Goal: Task Accomplishment & Management: Manage account settings

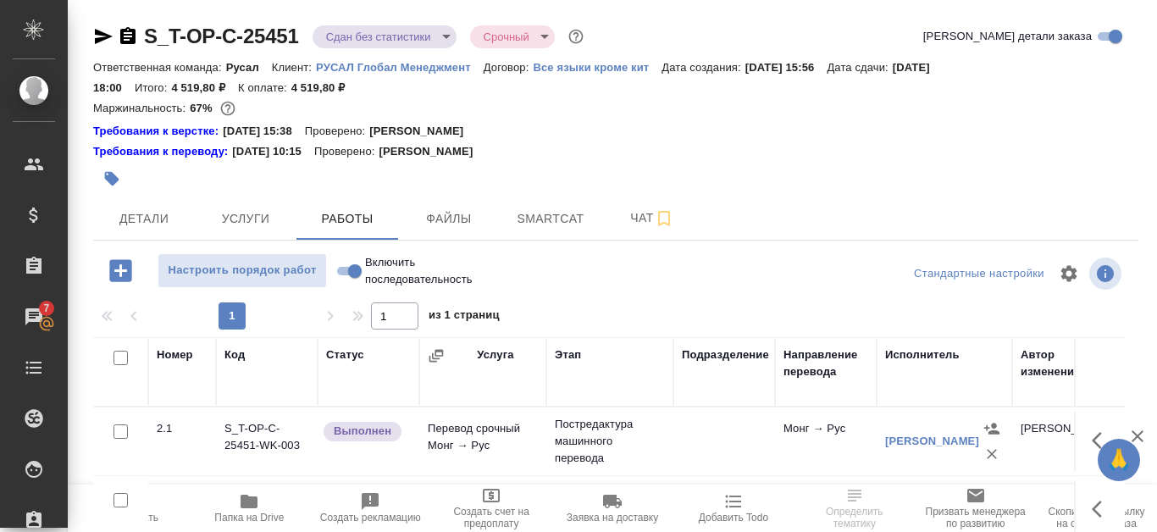
scroll to position [169, 0]
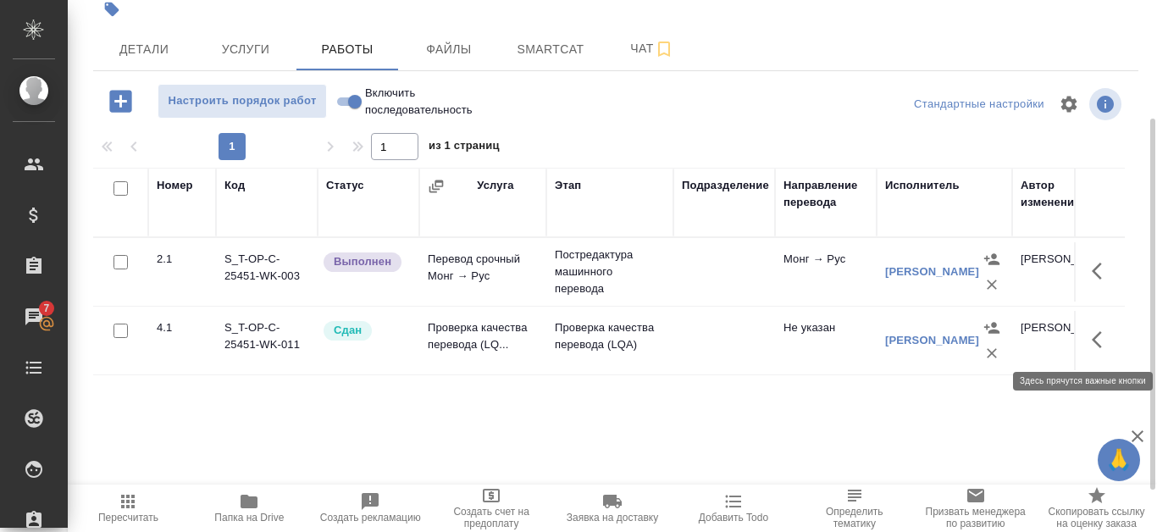
click at [1100, 333] on icon "button" at bounding box center [1097, 339] width 10 height 17
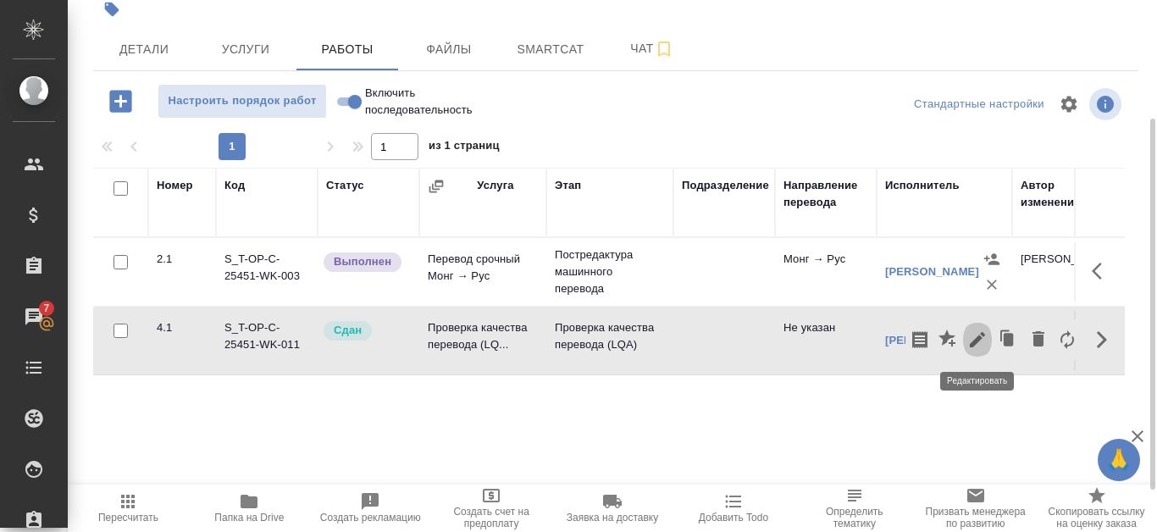
click at [984, 333] on icon "button" at bounding box center [977, 339] width 20 height 20
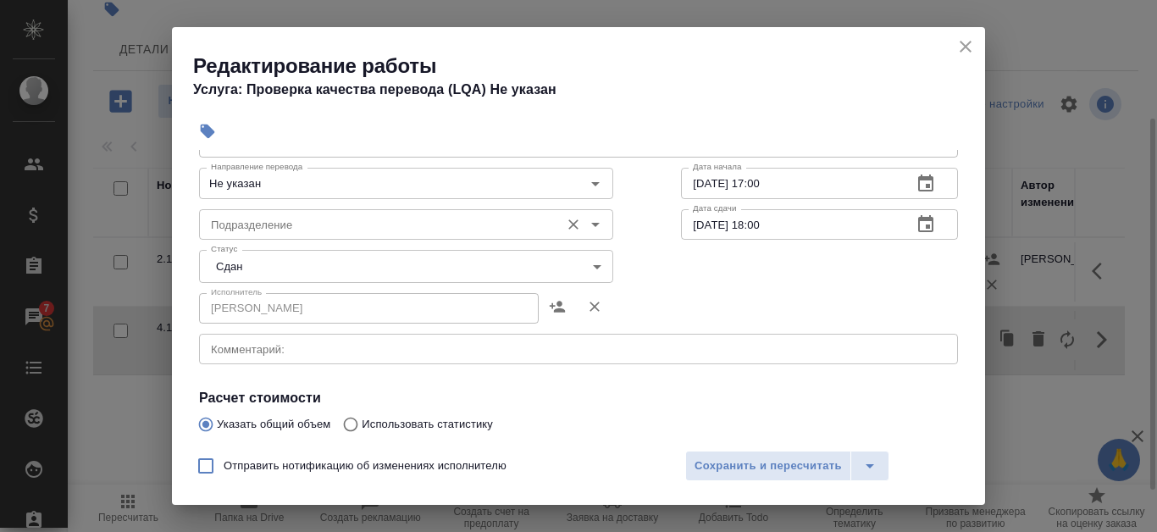
scroll to position [0, 0]
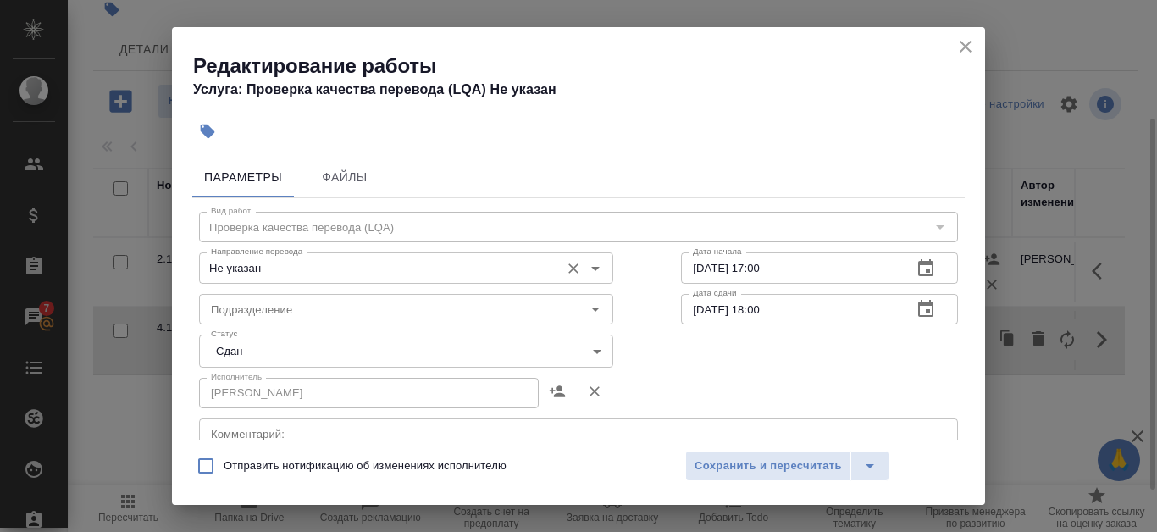
click at [413, 263] on input "Не указан" at bounding box center [377, 267] width 347 height 20
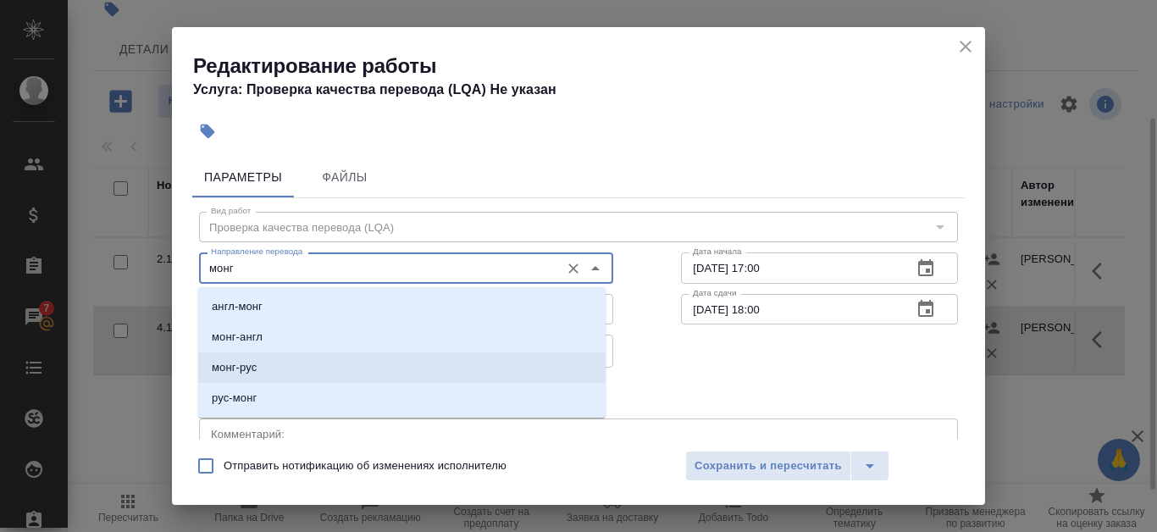
click at [337, 358] on li "монг-рус" at bounding box center [401, 367] width 407 height 30
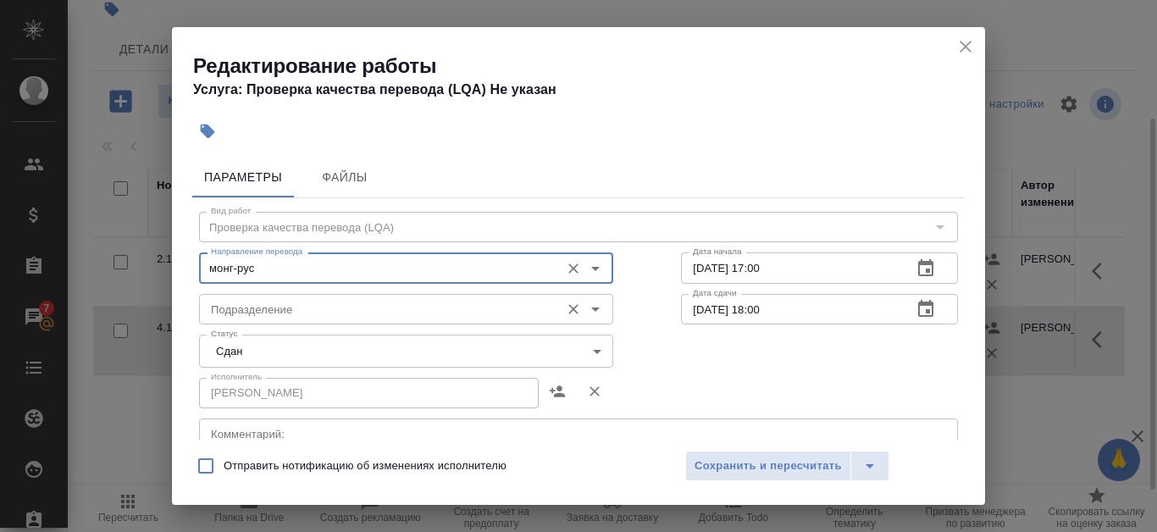
type input "монг-рус"
click at [430, 307] on input "Подразделение" at bounding box center [377, 309] width 347 height 20
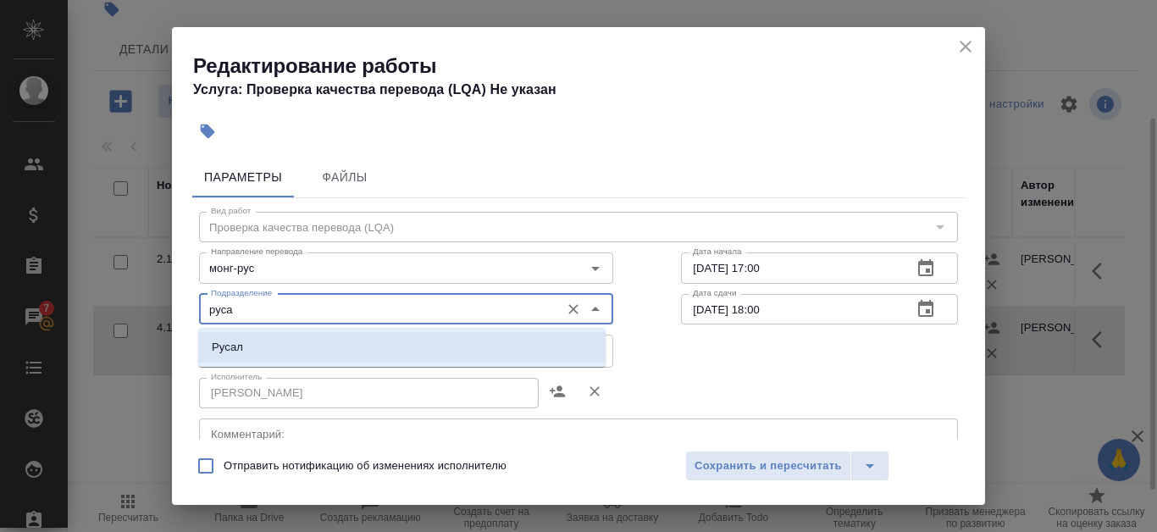
click at [394, 335] on li "Русал" at bounding box center [401, 347] width 407 height 30
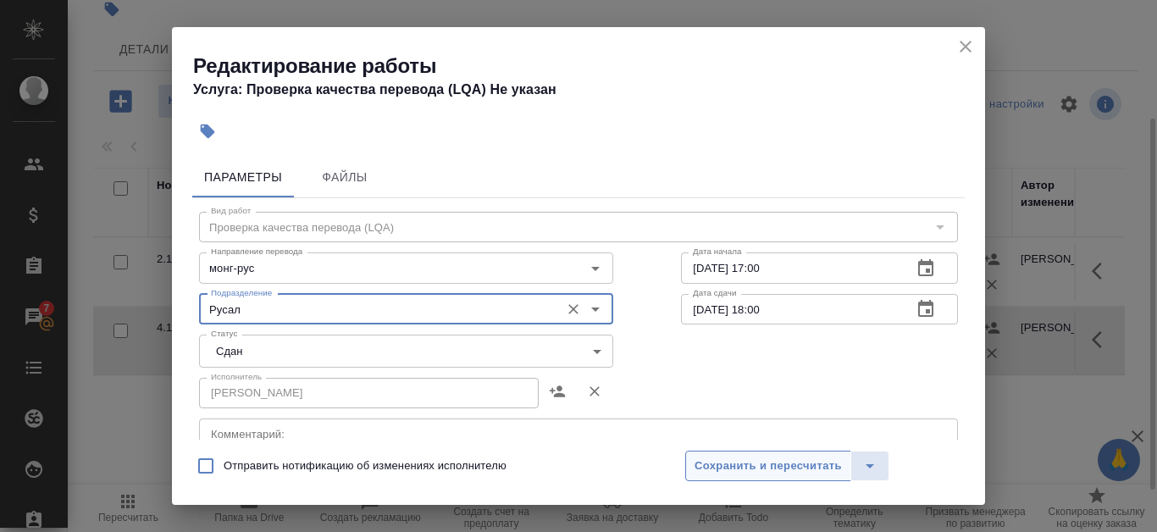
type input "Русал"
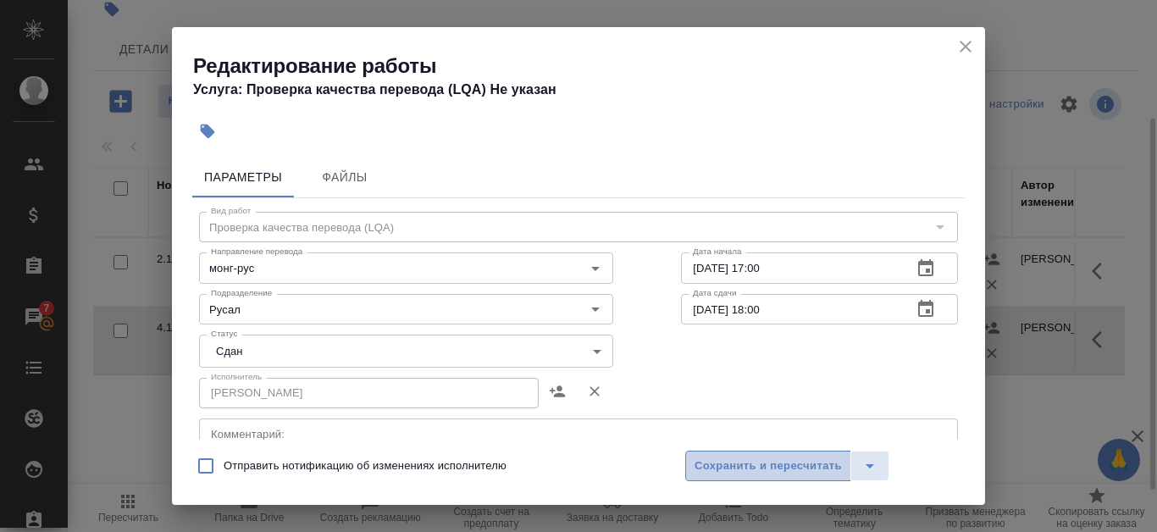
click at [704, 471] on span "Сохранить и пересчитать" at bounding box center [768, 466] width 147 height 19
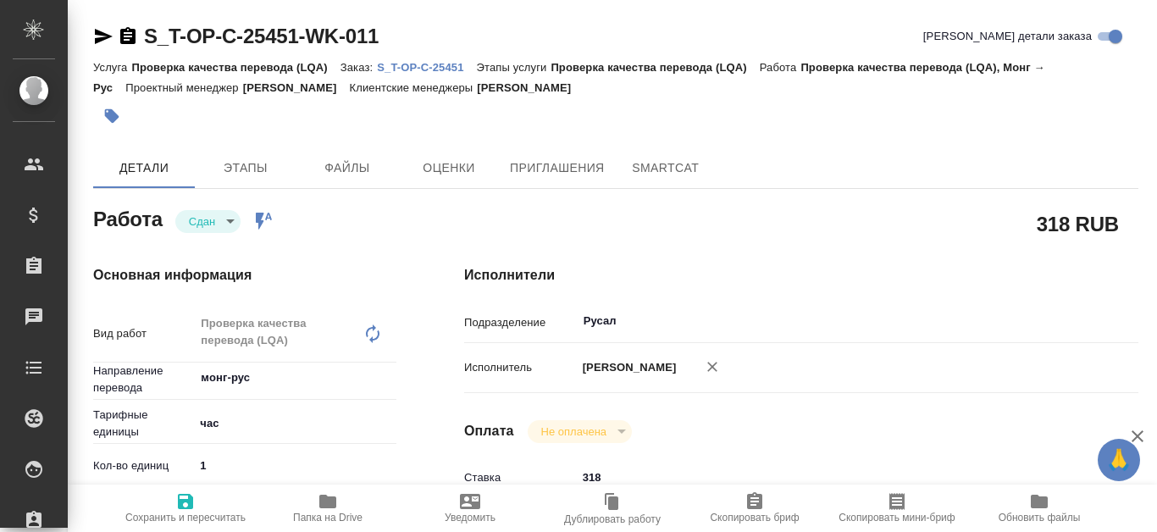
type textarea "x"
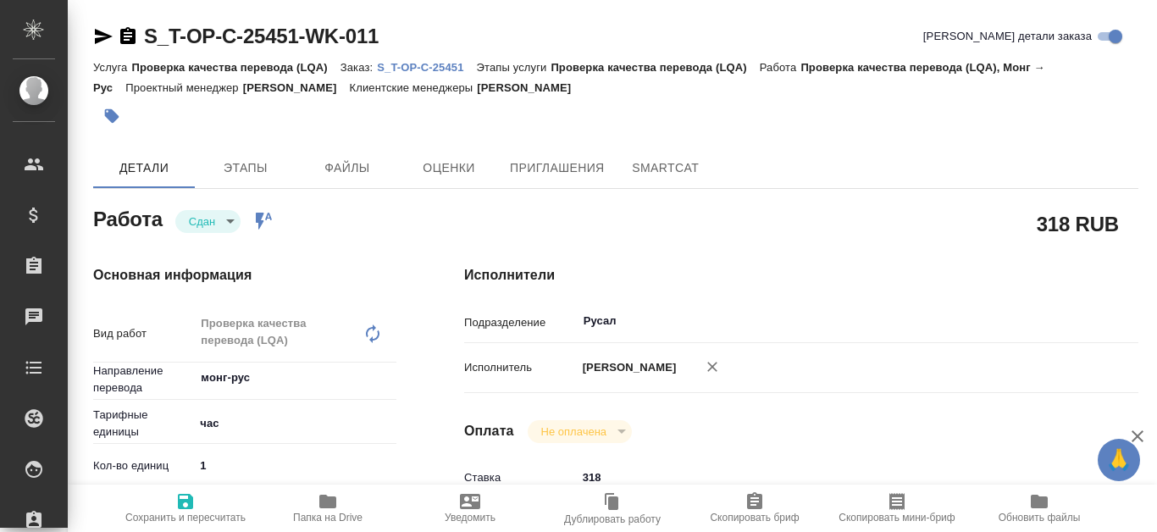
type textarea "x"
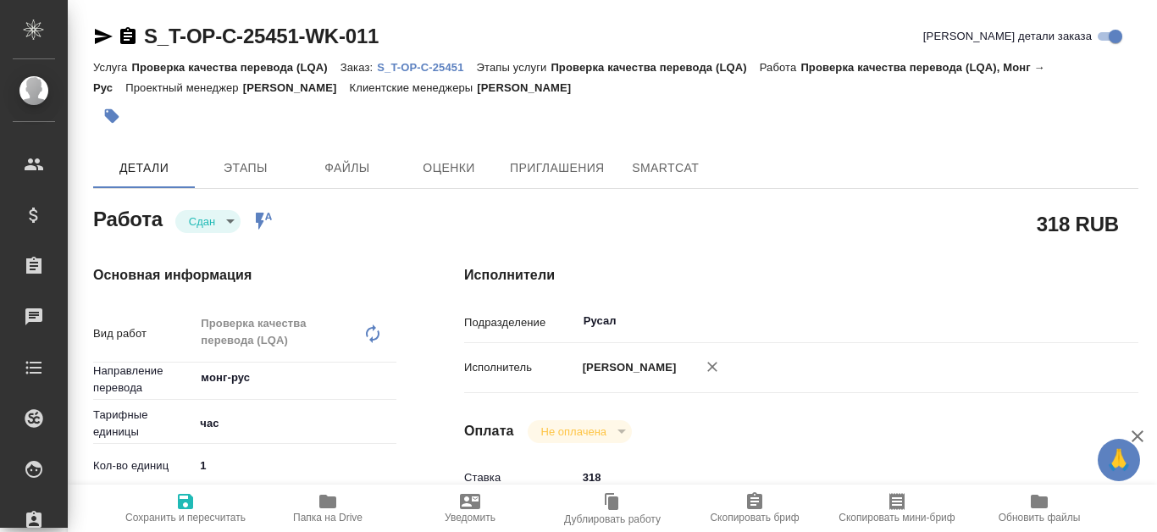
type textarea "x"
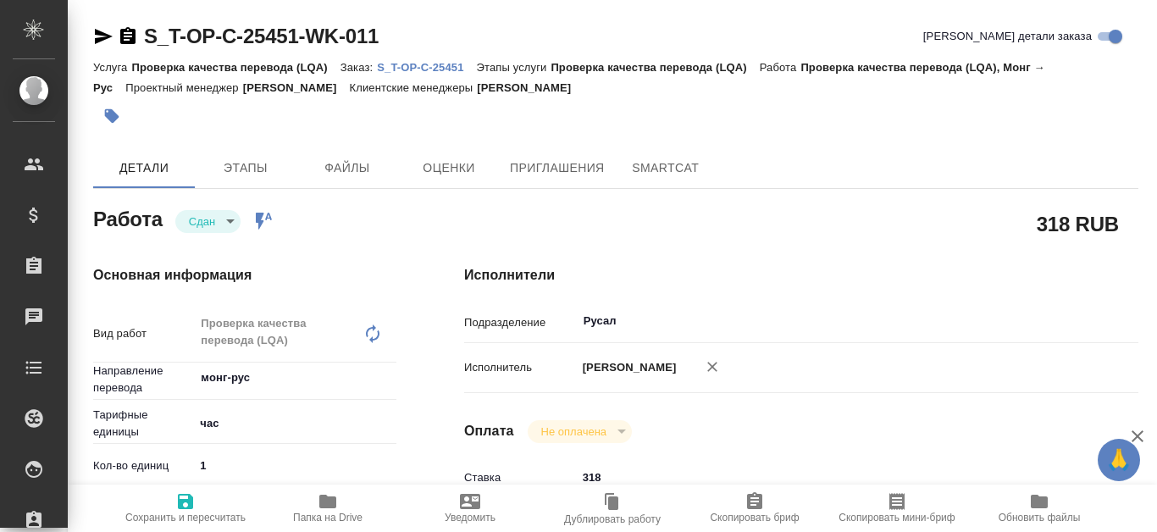
click at [418, 65] on p "S_T-OP-C-25451" at bounding box center [426, 67] width 99 height 13
type textarea "x"
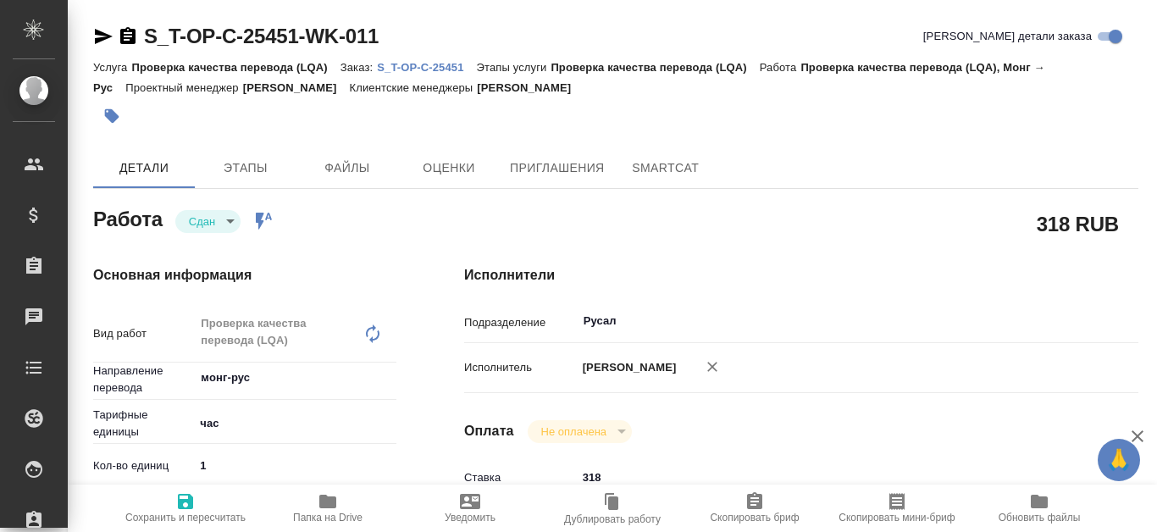
type textarea "x"
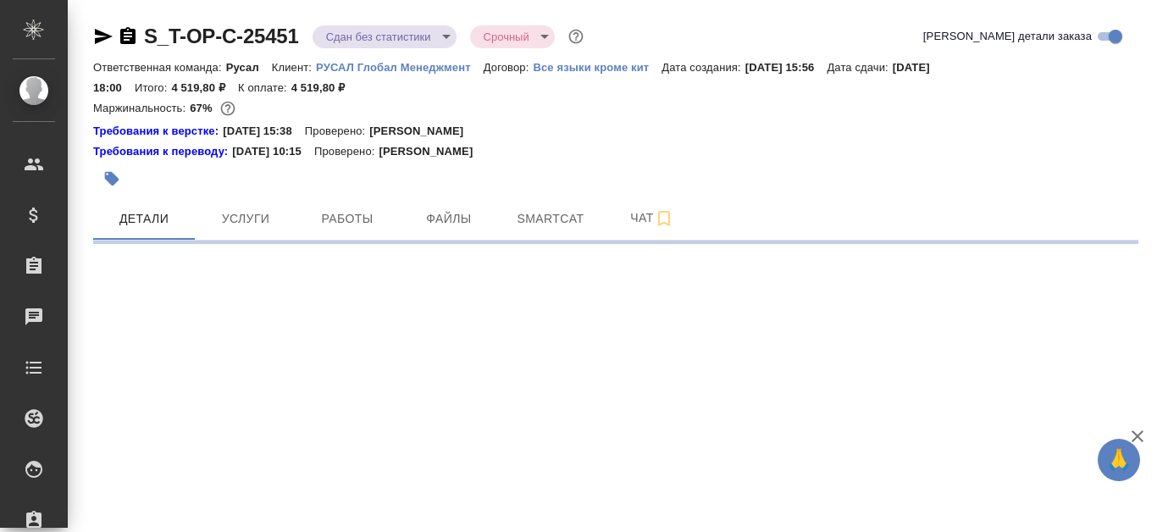
select select "RU"
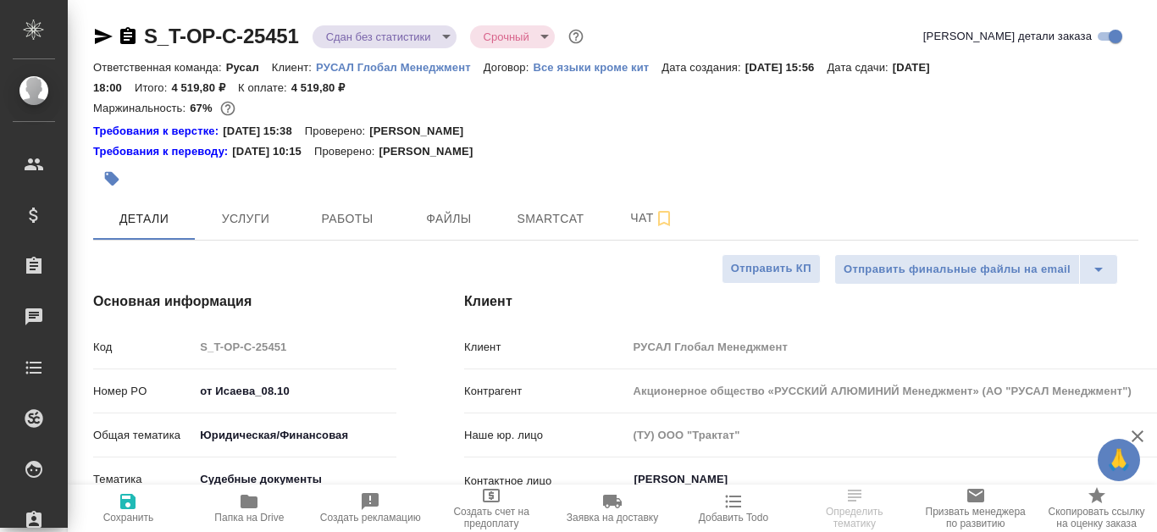
type textarea "x"
click at [359, 213] on span "Работы" at bounding box center [347, 218] width 81 height 21
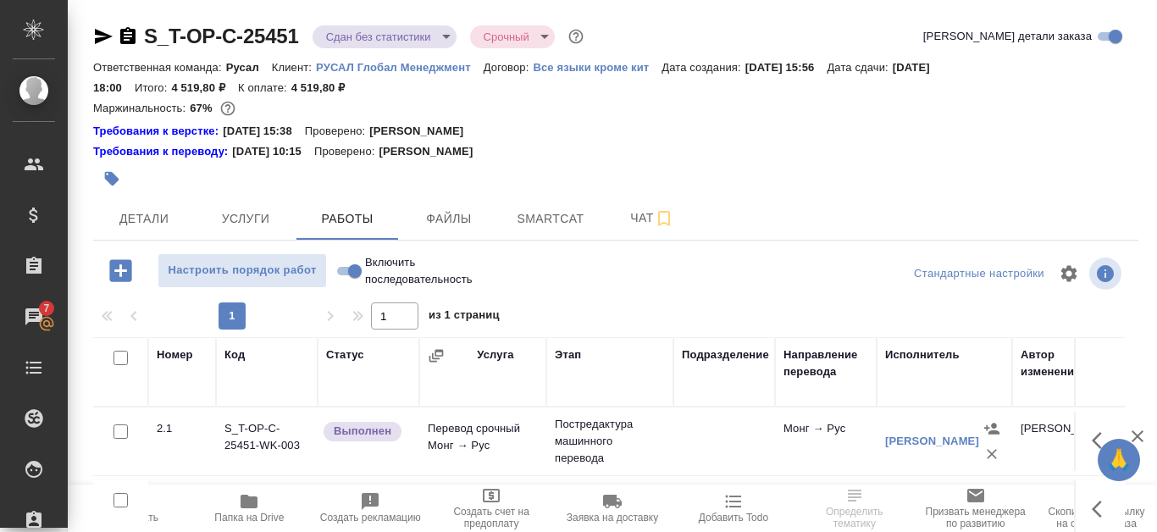
scroll to position [230, 0]
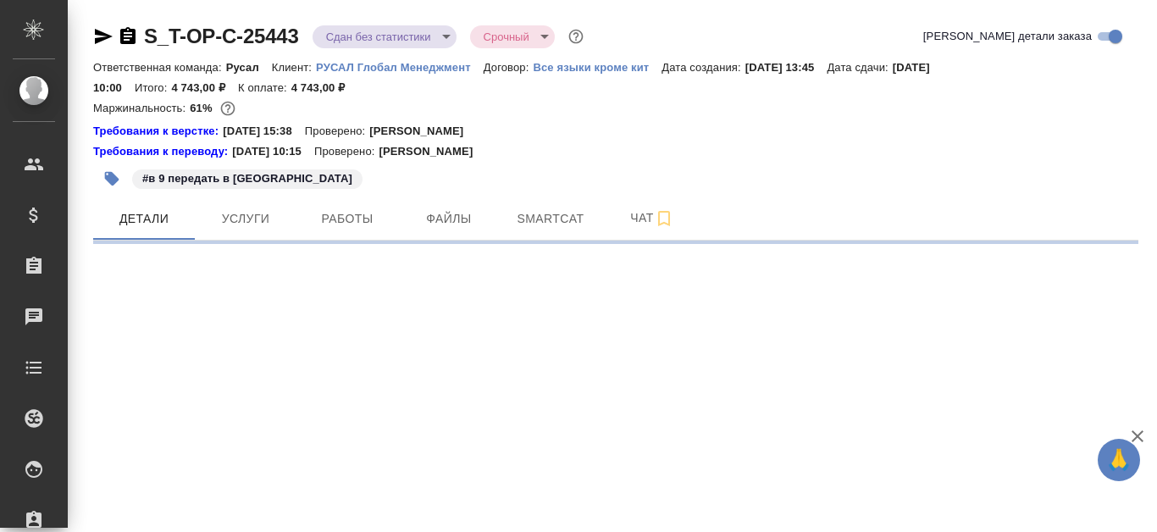
select select "RU"
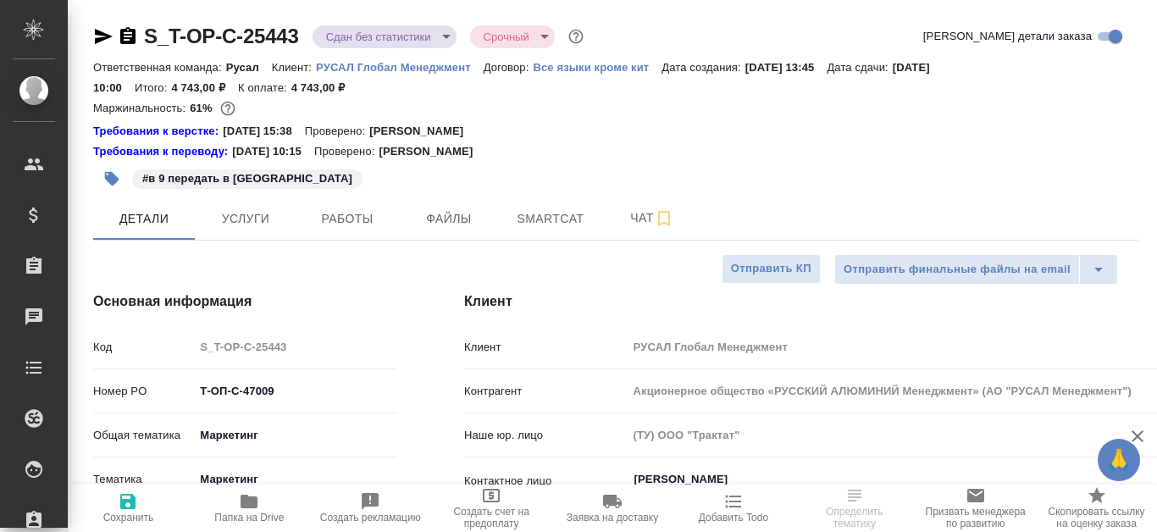
type textarea "x"
click at [364, 223] on span "Работы" at bounding box center [347, 218] width 81 height 21
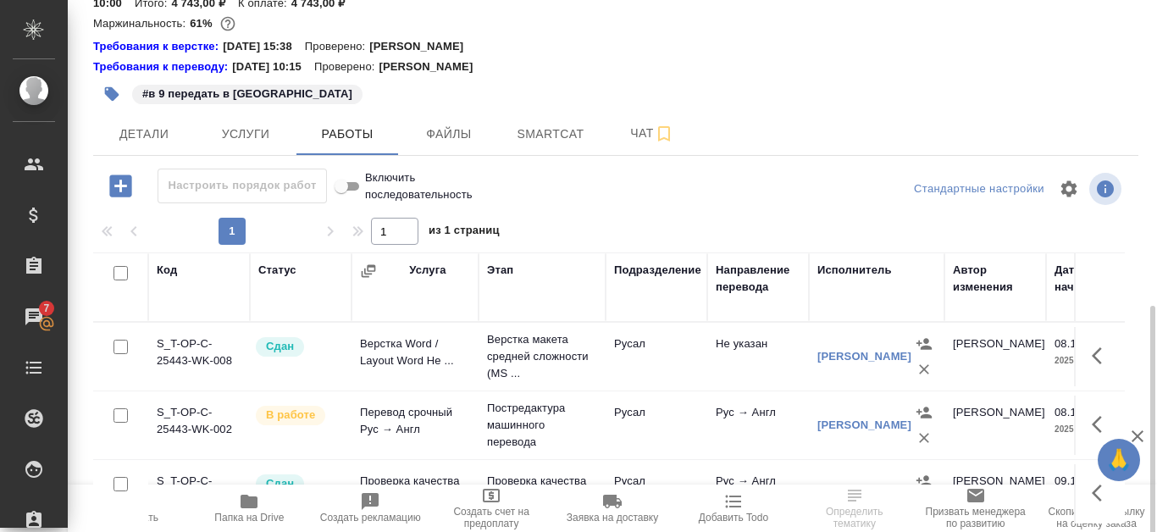
scroll to position [230, 0]
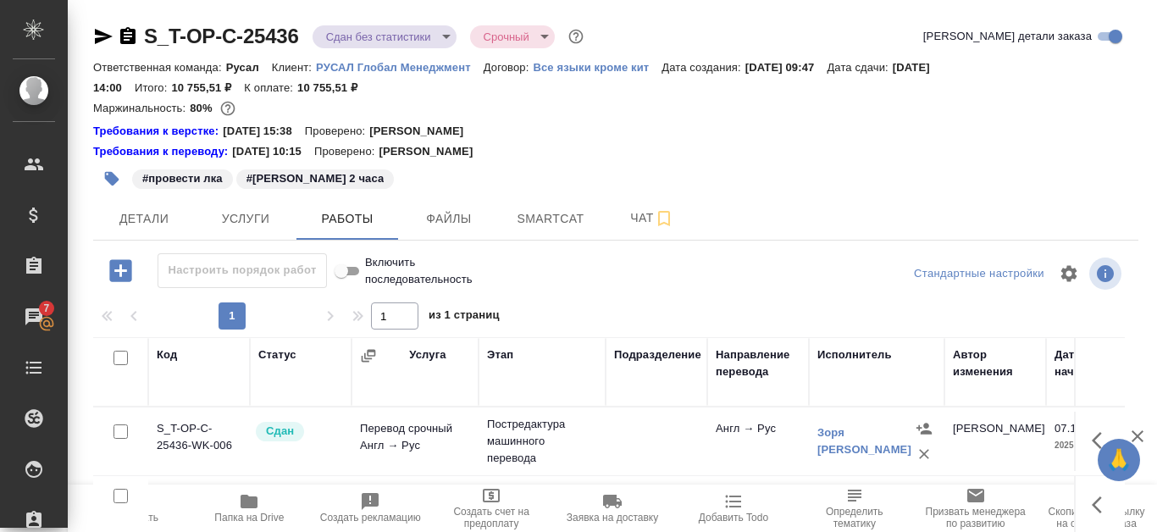
click at [107, 36] on icon "button" at bounding box center [104, 36] width 18 height 15
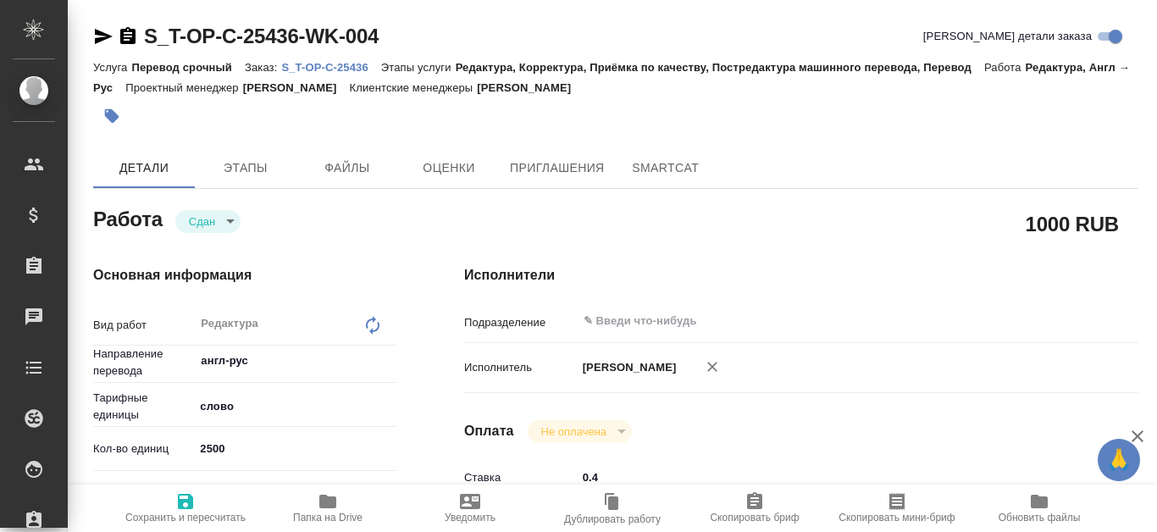
type textarea "x"
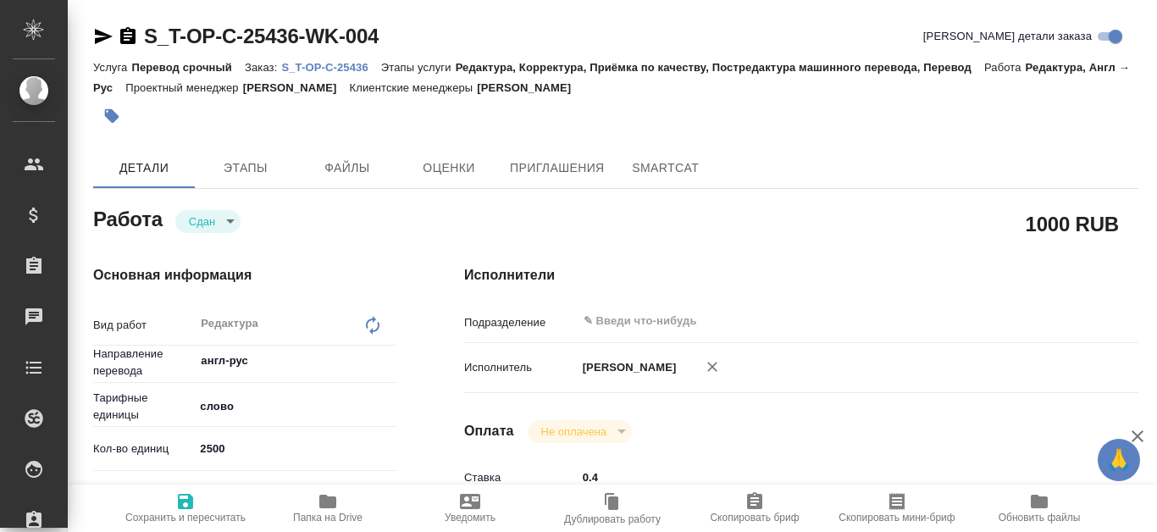
type textarea "x"
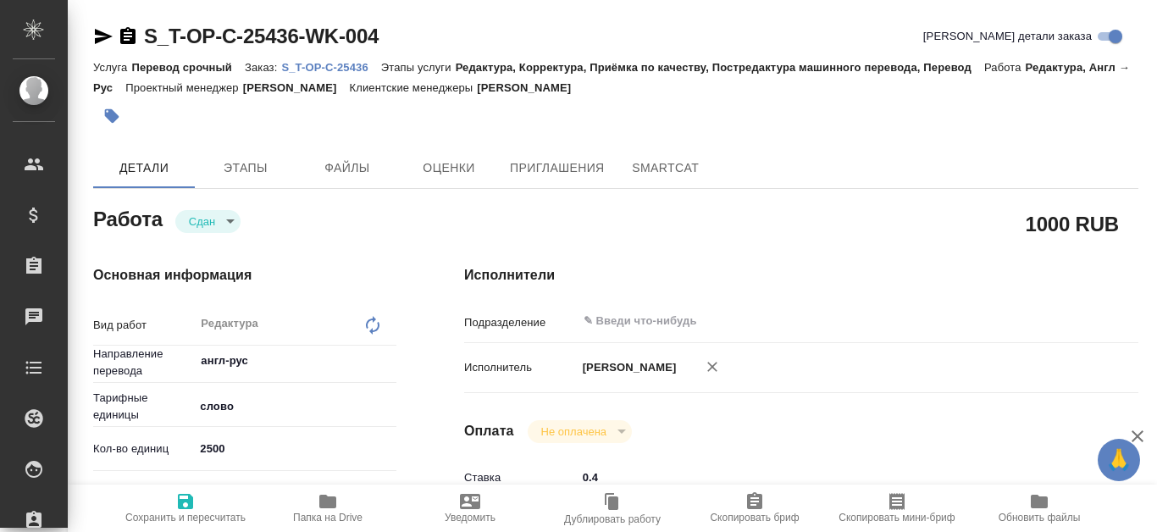
type textarea "x"
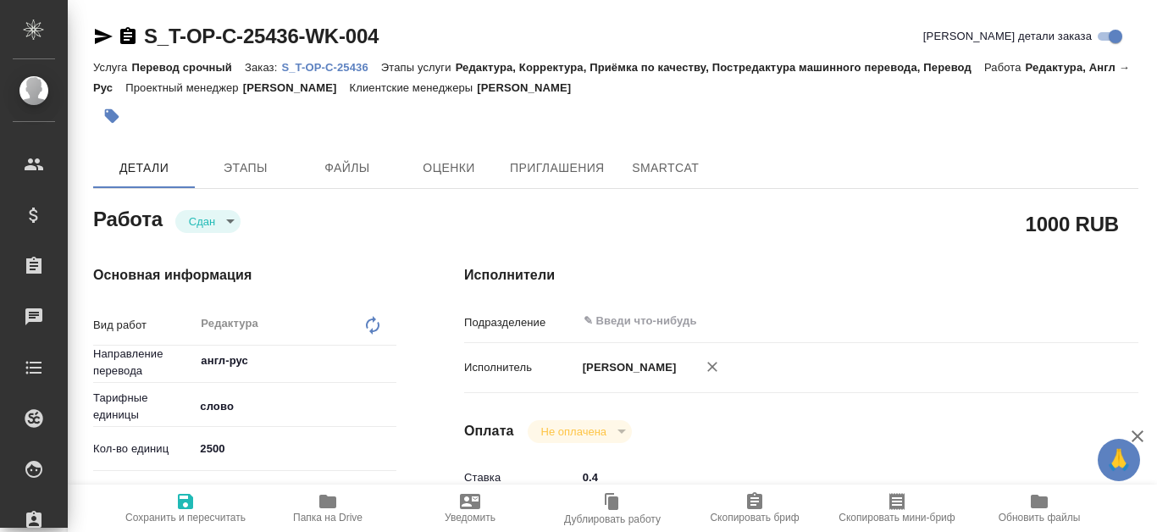
type textarea "x"
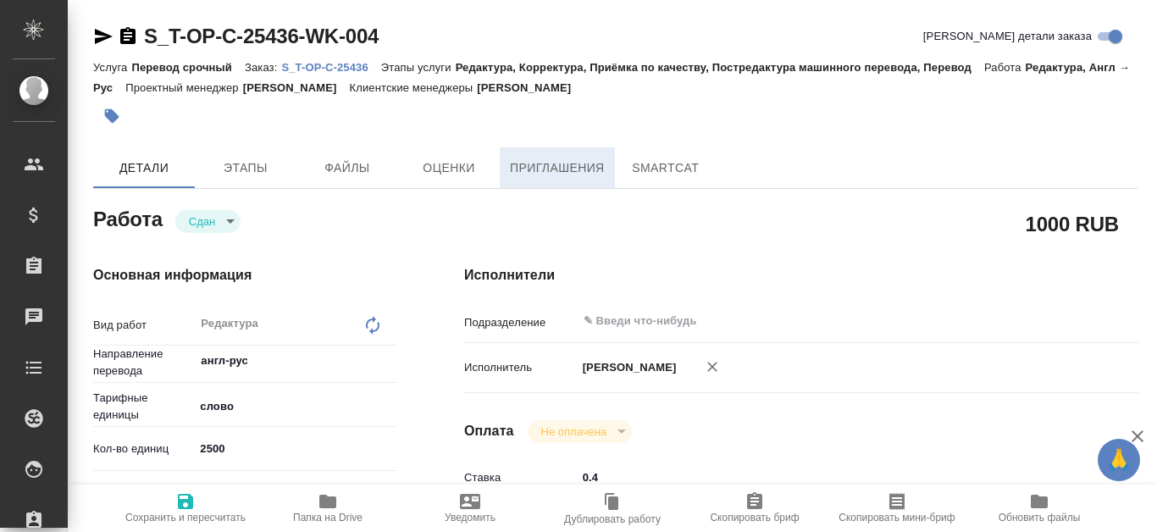
type textarea "x"
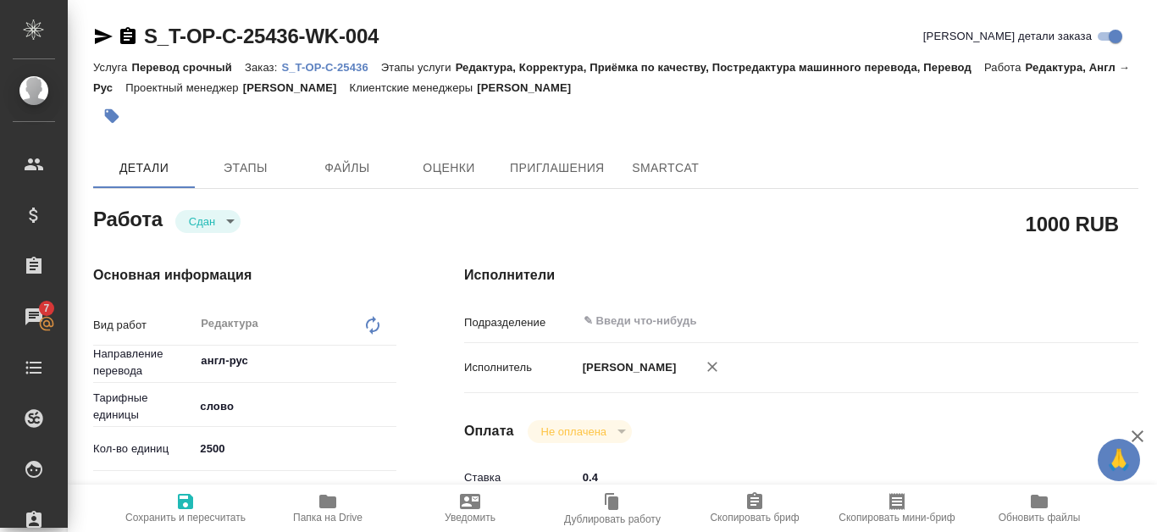
click at [355, 58] on div "Услуга Перевод срочный Заказ: S_T-OP-C-25436 Этапы услуги Редактура, Корректура…" at bounding box center [615, 77] width 1045 height 41
click at [355, 62] on p "S_T-OP-C-25436" at bounding box center [330, 67] width 99 height 13
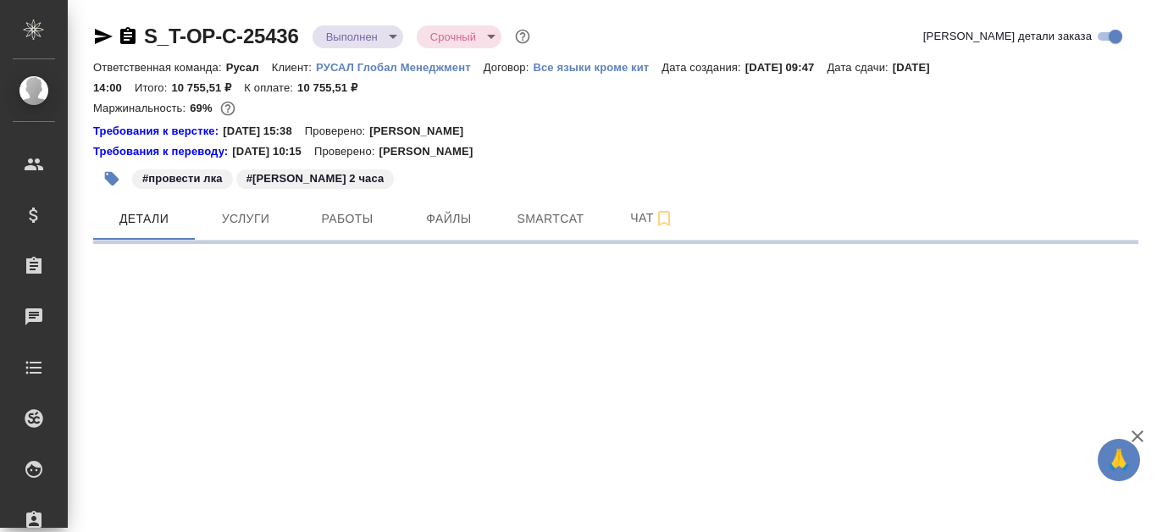
select select "RU"
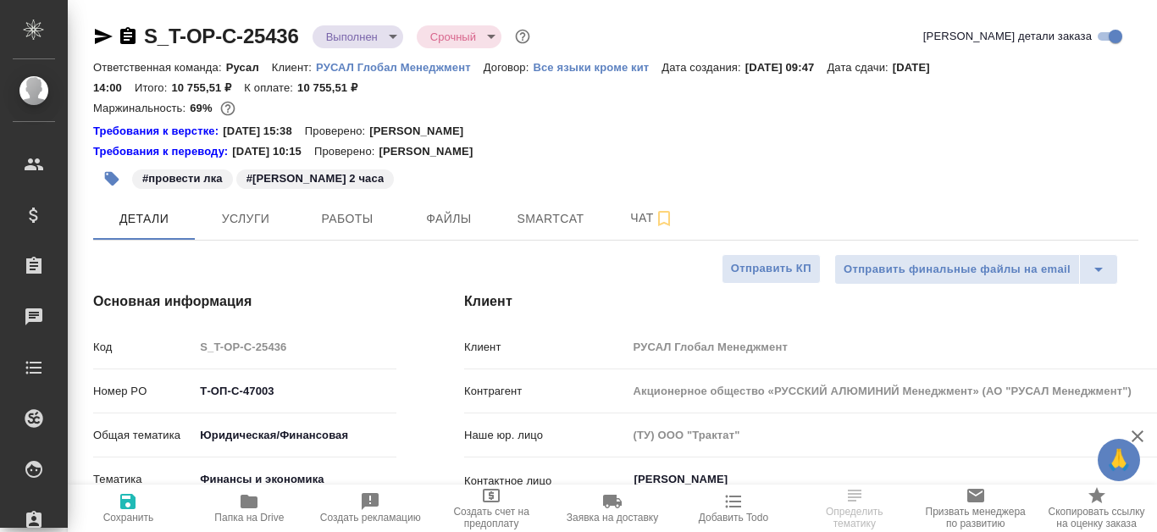
type textarea "x"
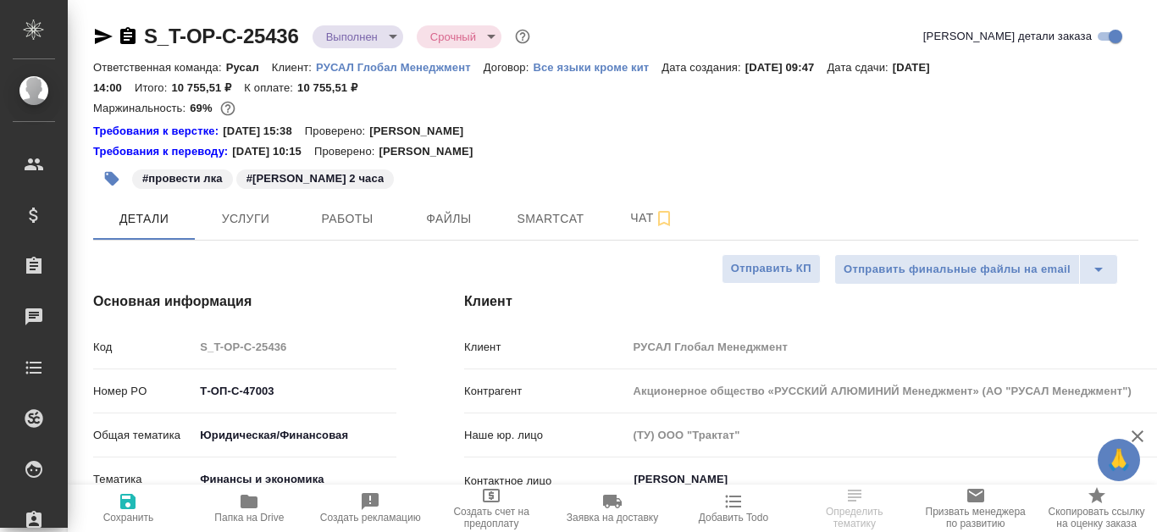
type textarea "x"
click at [349, 205] on button "Работы" at bounding box center [347, 218] width 102 height 42
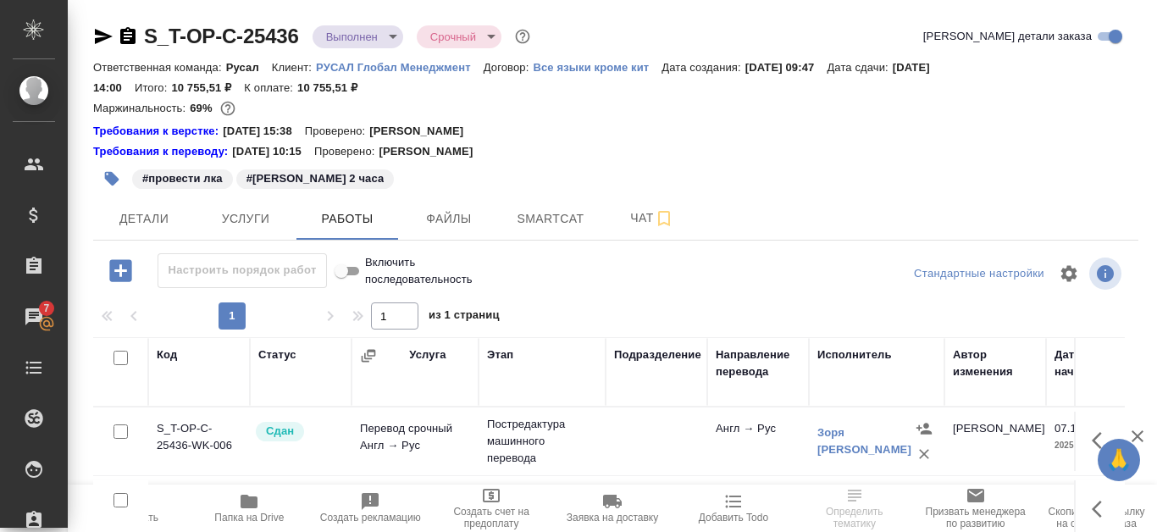
scroll to position [230, 0]
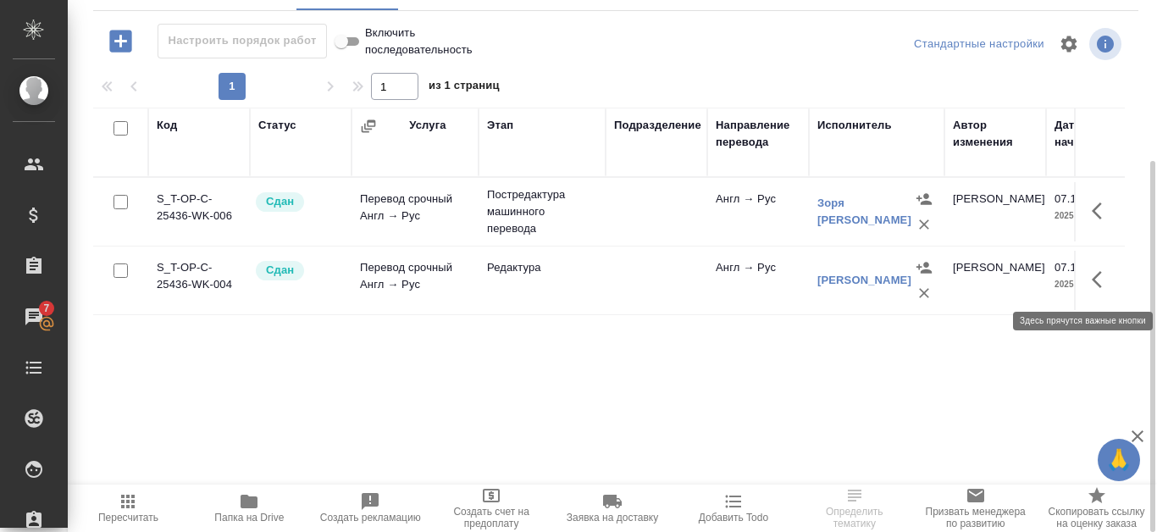
click at [1098, 277] on icon "button" at bounding box center [1102, 279] width 20 height 20
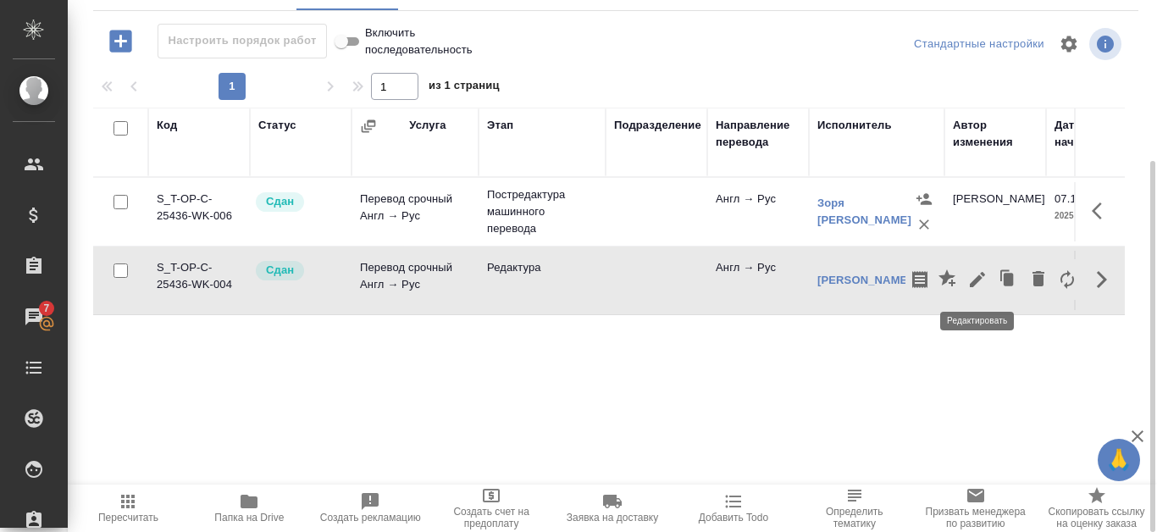
click at [981, 280] on icon "button" at bounding box center [977, 279] width 20 height 20
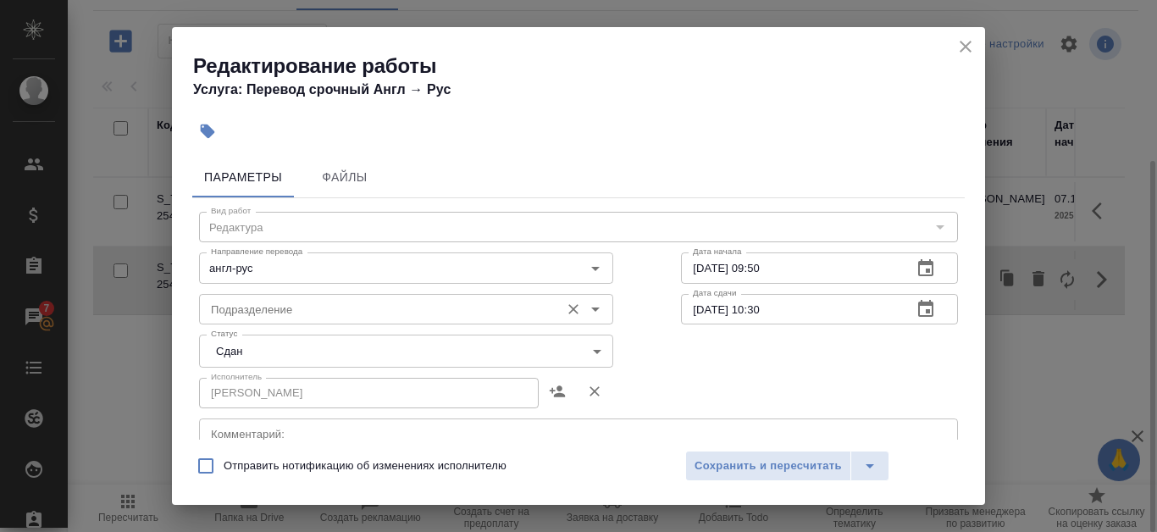
click at [323, 304] on input "Подразделение" at bounding box center [377, 309] width 347 height 20
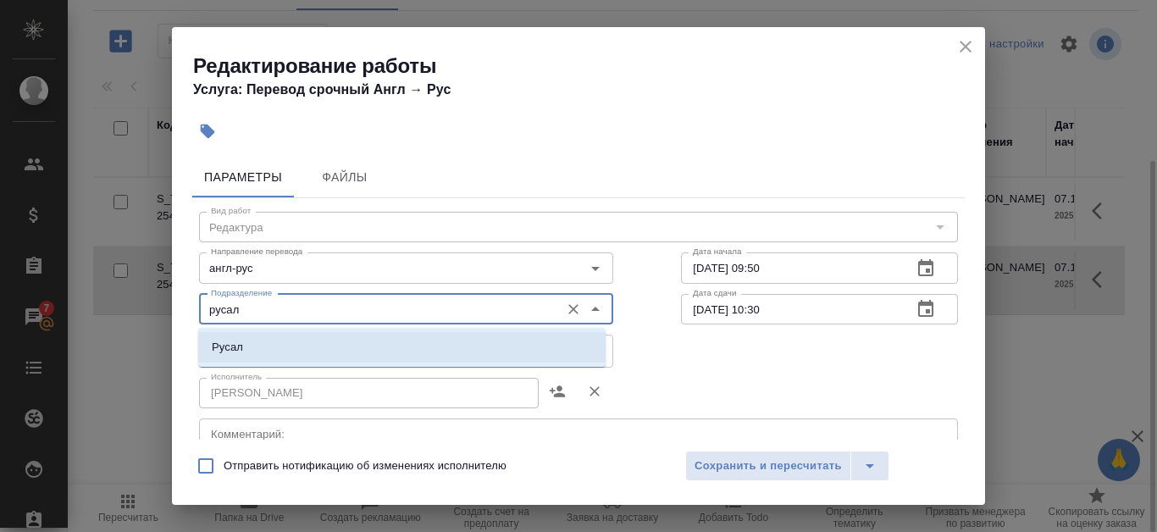
click at [428, 348] on li "Русал" at bounding box center [401, 347] width 407 height 30
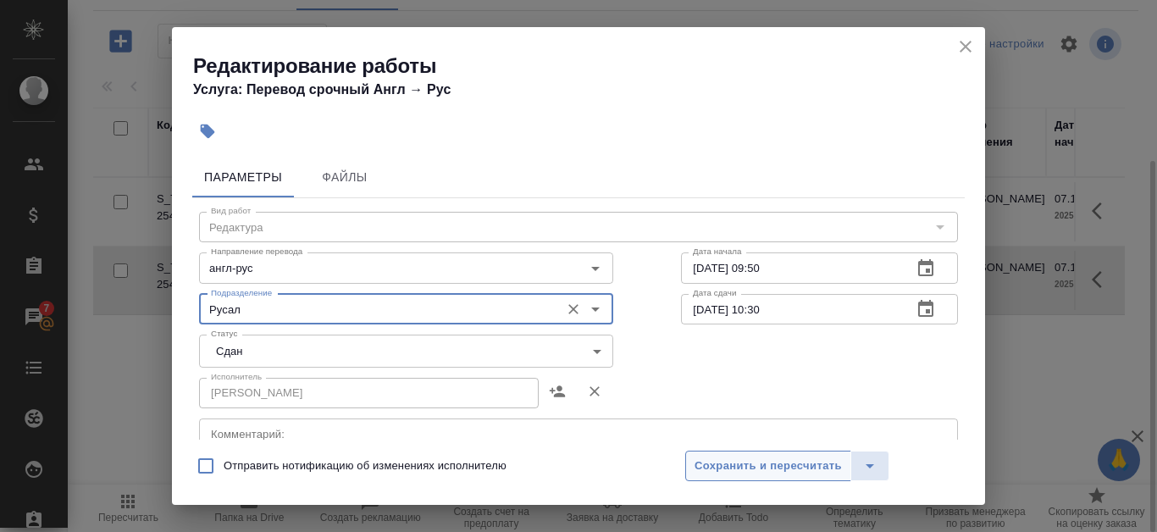
type input "Русал"
click at [760, 452] on button "Сохранить и пересчитать" at bounding box center [768, 466] width 166 height 30
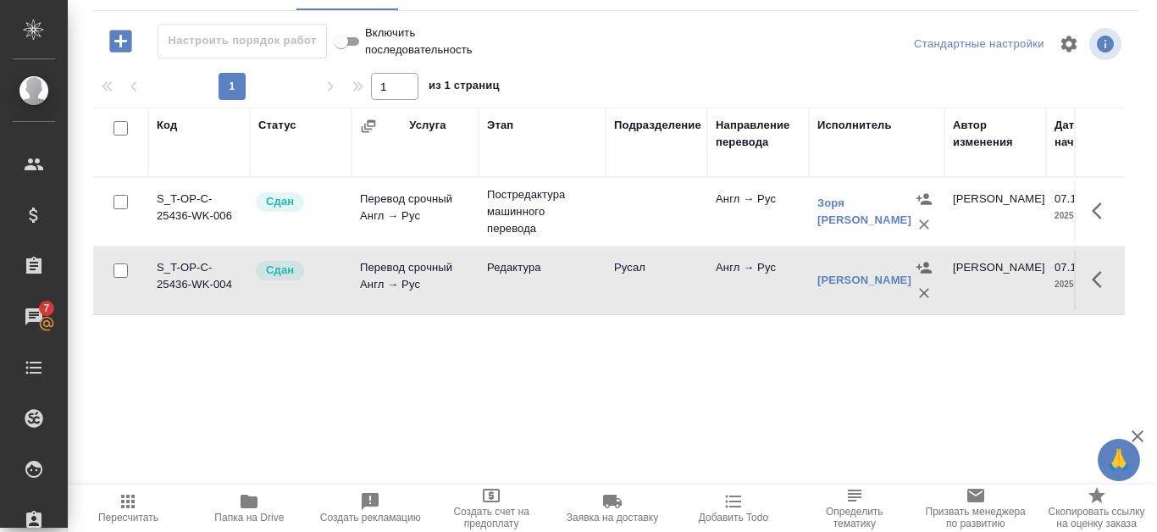
scroll to position [0, 0]
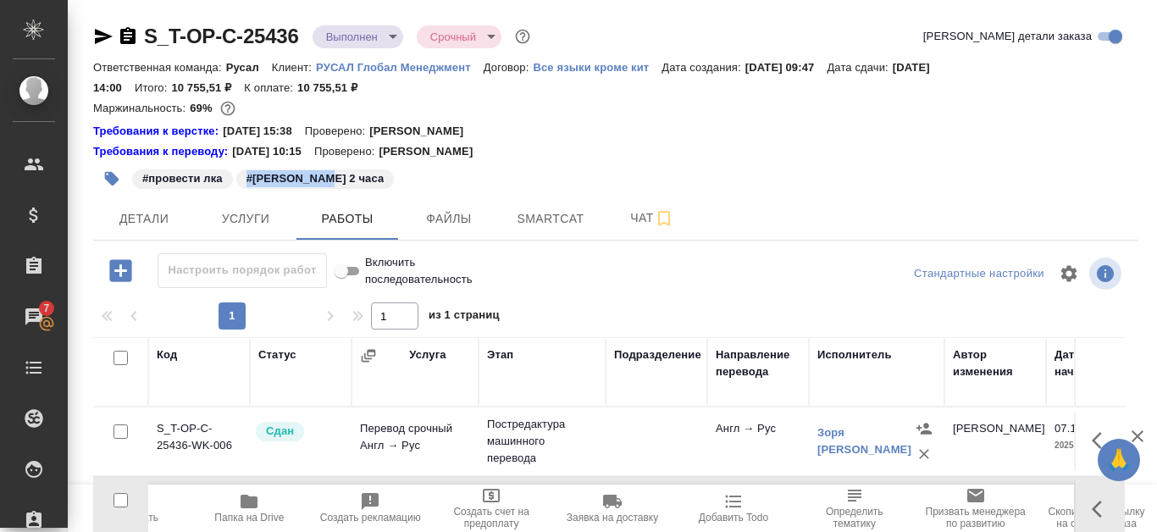
drag, startPoint x: 241, startPoint y: 166, endPoint x: 352, endPoint y: 173, distance: 111.2
click at [352, 173] on div "#провести лка #[PERSON_NAME] 2 часа" at bounding box center [441, 178] width 697 height 37
copy p "#[PERSON_NAME] 2 часа"
